Goal: Information Seeking & Learning: Learn about a topic

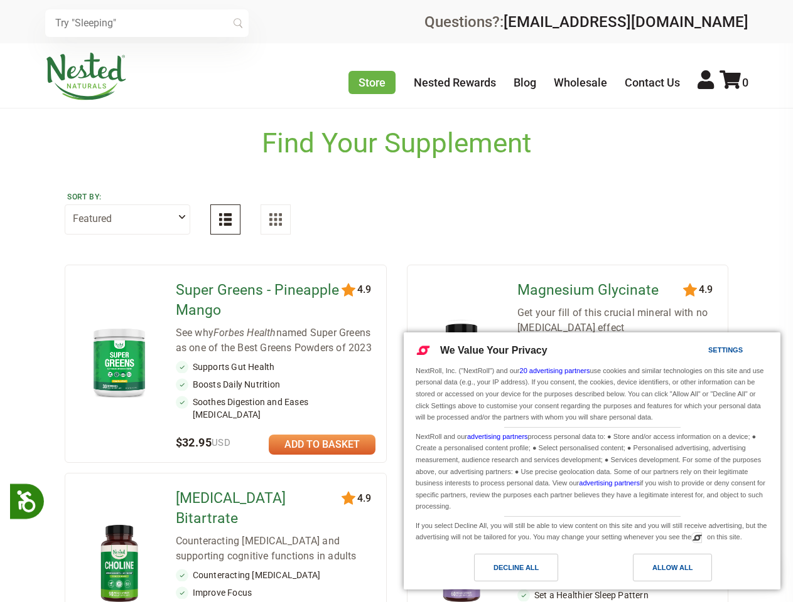
click at [28, 501] on icon at bounding box center [26, 500] width 22 height 22
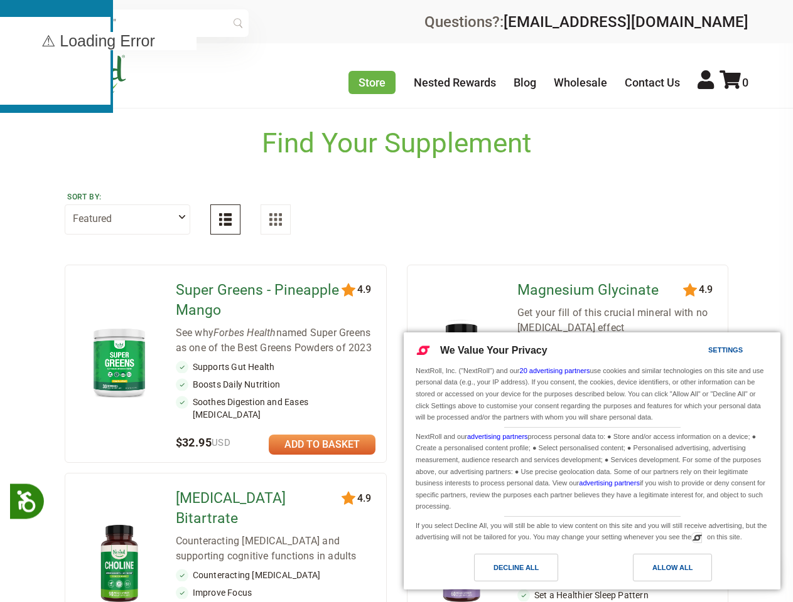
click at [147, 23] on input "text" at bounding box center [146, 23] width 203 height 28
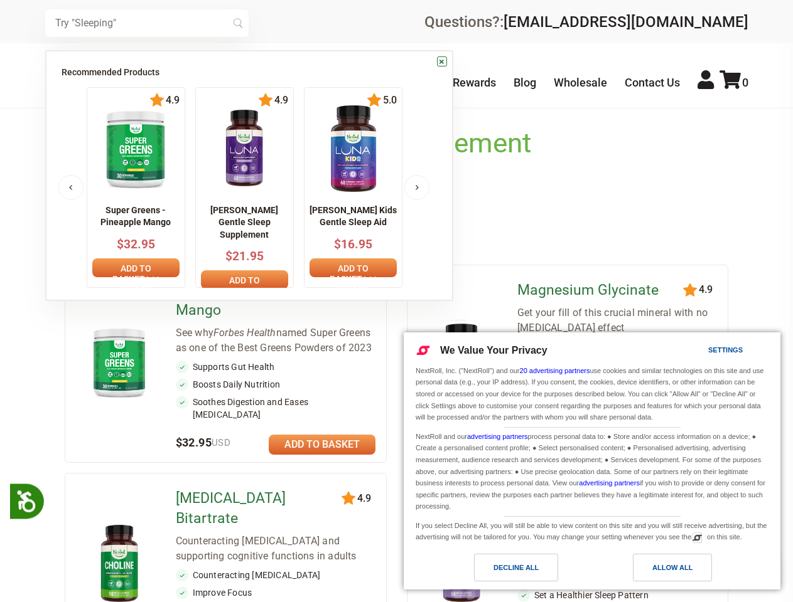
click at [734, 82] on icon at bounding box center [729, 79] width 21 height 19
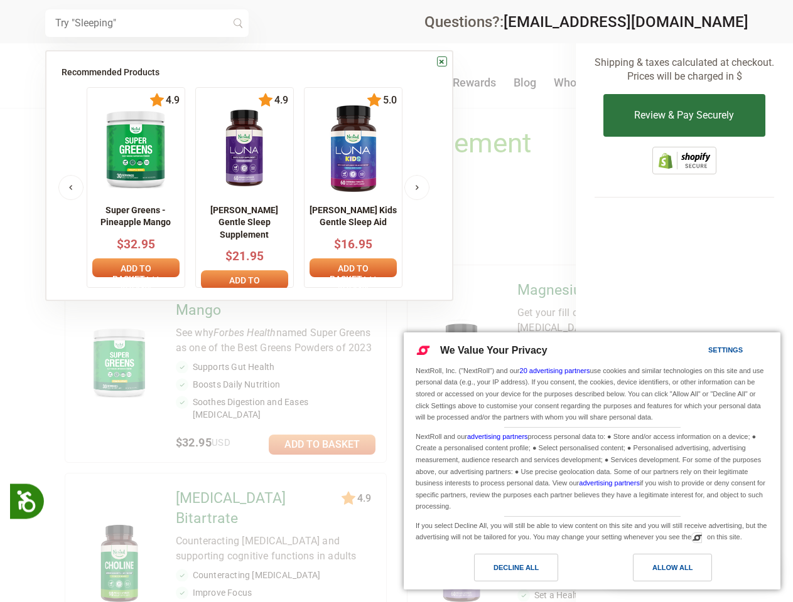
click at [396, 355] on div at bounding box center [396, 301] width 793 height 602
click at [225, 220] on p "[PERSON_NAME] Gentle Sleep Supplement" at bounding box center [244, 222] width 87 height 37
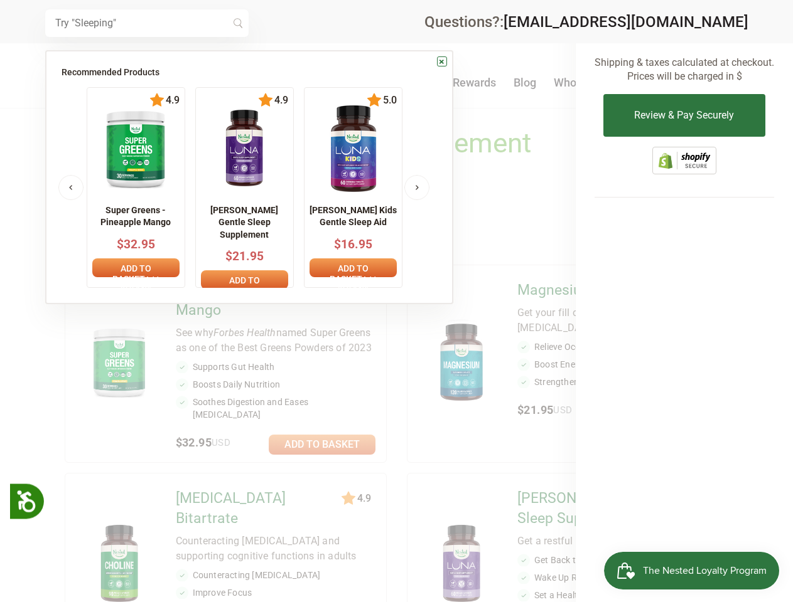
click at [276, 220] on p "[PERSON_NAME] Gentle Sleep Supplement" at bounding box center [244, 222] width 87 height 37
click at [323, 447] on div at bounding box center [396, 301] width 793 height 602
click at [672, 568] on span "The Nested Loyalty Program" at bounding box center [705, 571] width 124 height 19
